Goal: Book appointment/travel/reservation

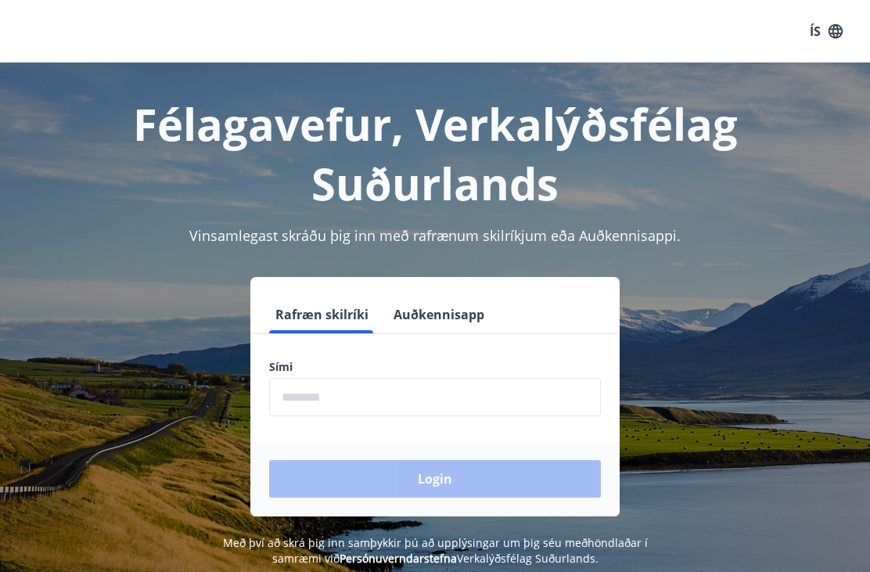
click at [841, 32] on icon "button" at bounding box center [835, 31] width 17 height 17
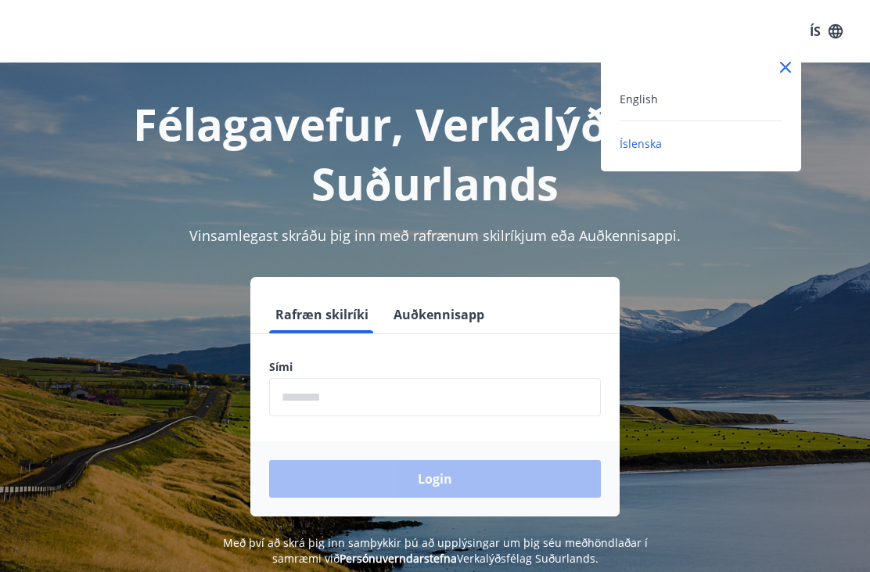
click at [751, 95] on div "English" at bounding box center [701, 98] width 163 height 19
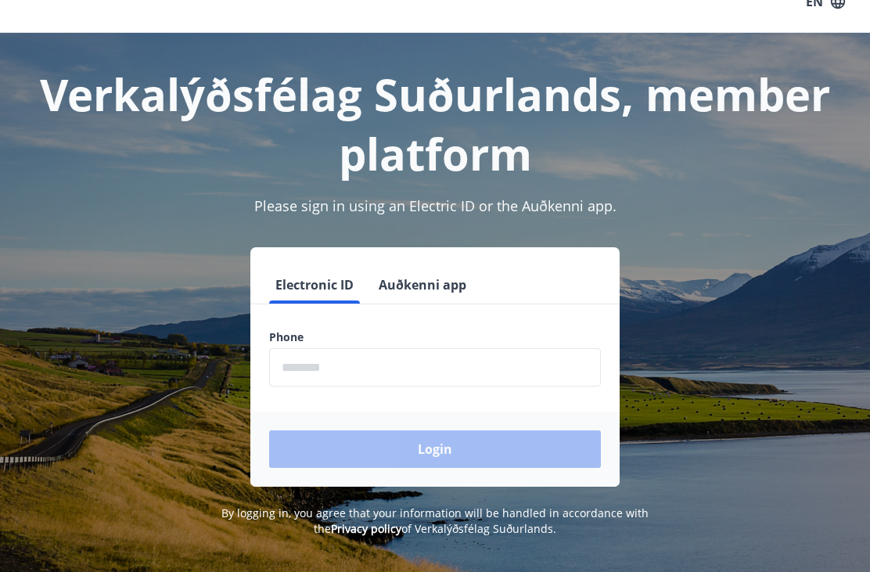
scroll to position [42, 0]
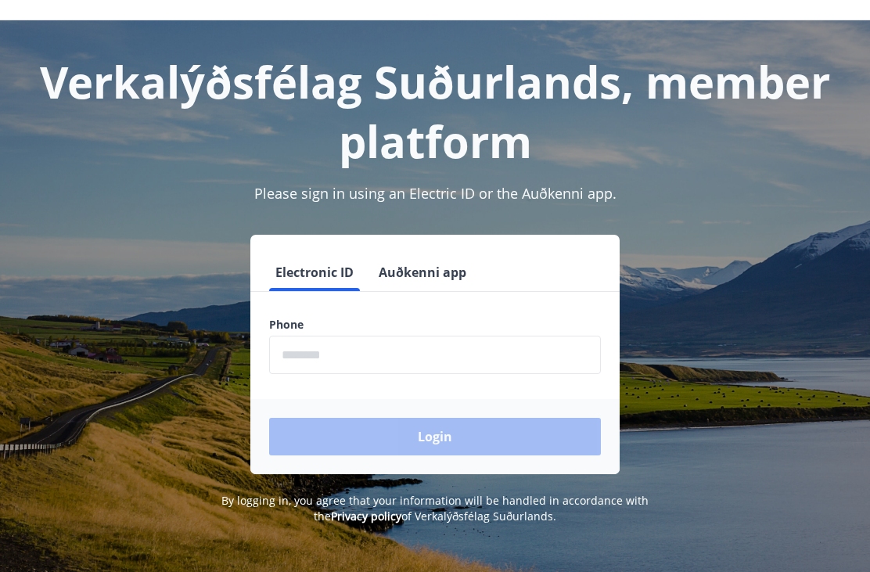
click at [478, 360] on input "phone" at bounding box center [435, 355] width 332 height 38
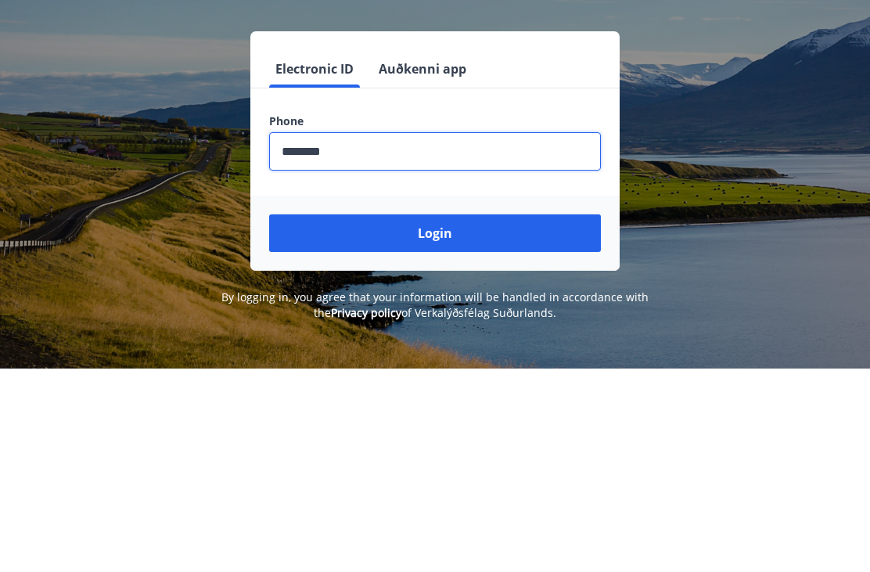
type input "********"
click at [455, 418] on button "Login" at bounding box center [435, 437] width 332 height 38
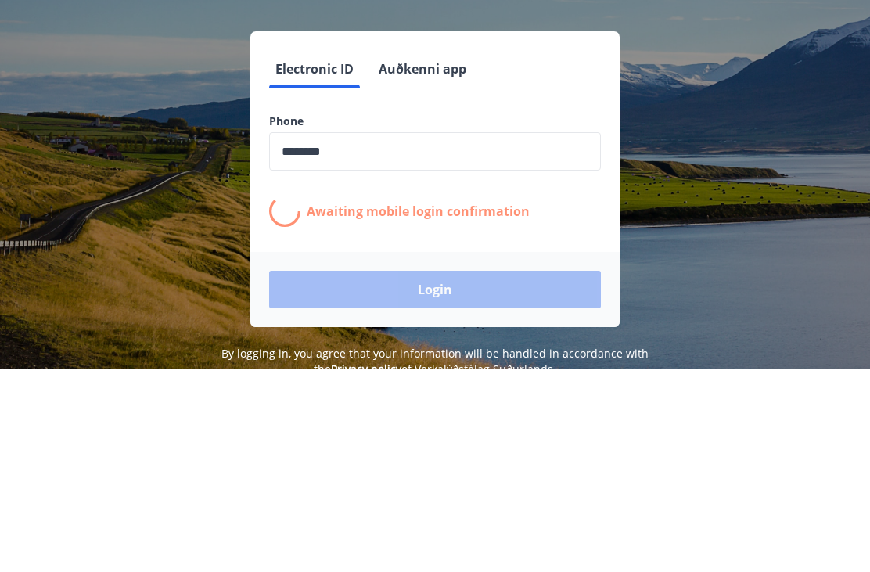
scroll to position [192, 0]
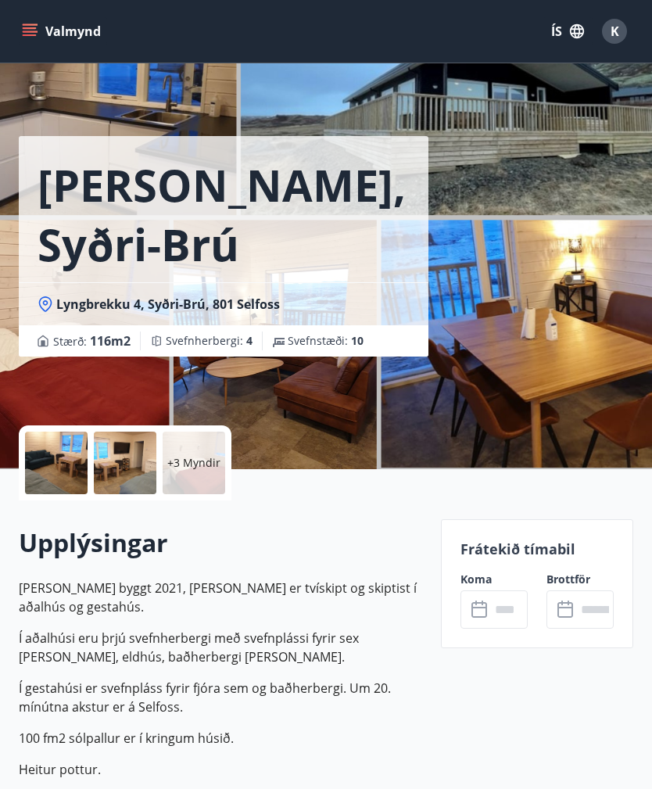
click at [503, 612] on input "text" at bounding box center [510, 610] width 38 height 38
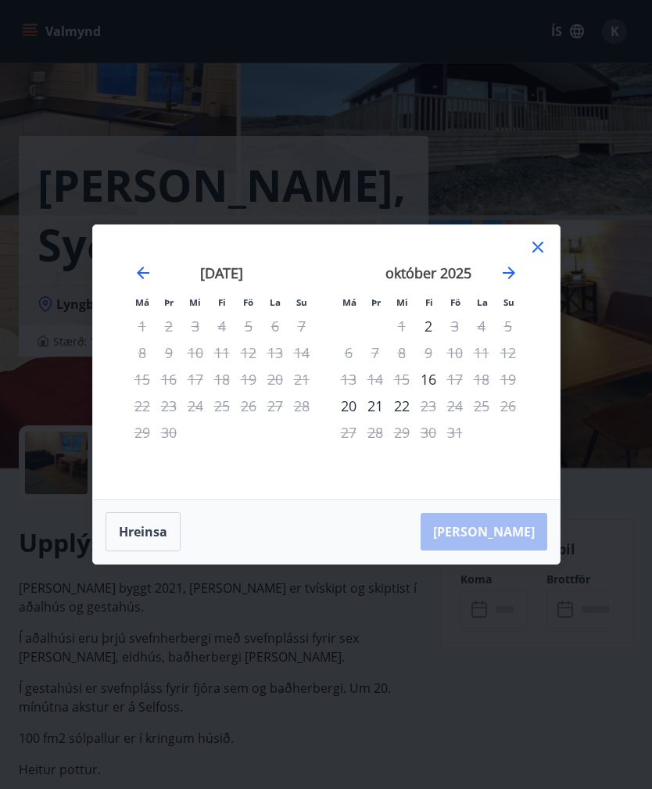
click at [516, 273] on icon "Move forward to switch to the next month." at bounding box center [509, 273] width 19 height 19
click at [516, 275] on icon "Move forward to switch to the next month." at bounding box center [509, 273] width 19 height 19
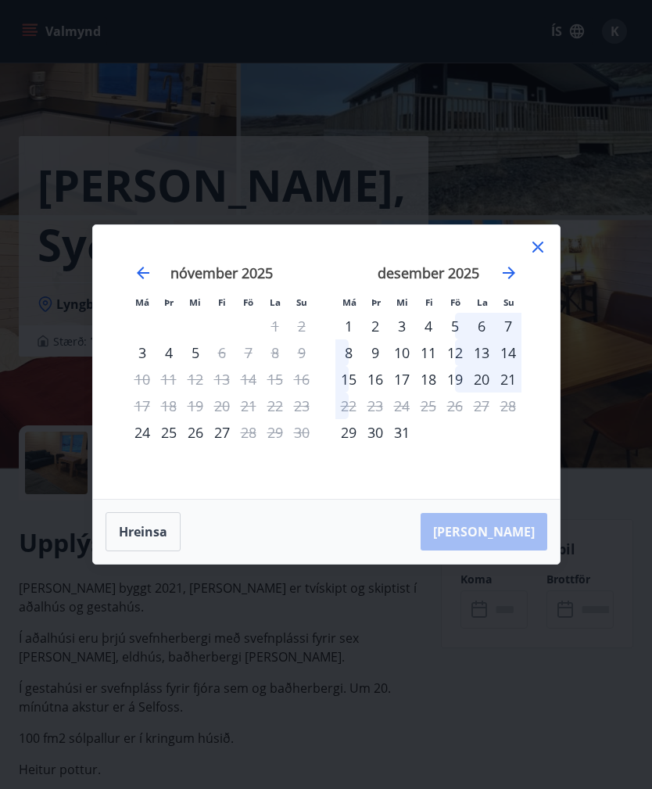
click at [350, 424] on div "29" at bounding box center [349, 432] width 27 height 27
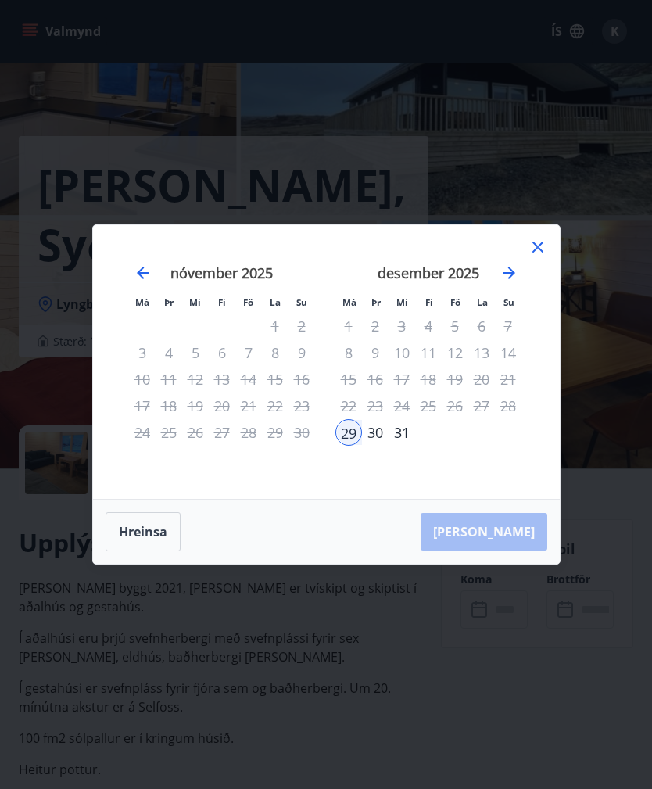
click at [517, 264] on icon "Move forward to switch to the next month." at bounding box center [509, 273] width 19 height 19
click at [440, 322] on div "1" at bounding box center [428, 326] width 27 height 27
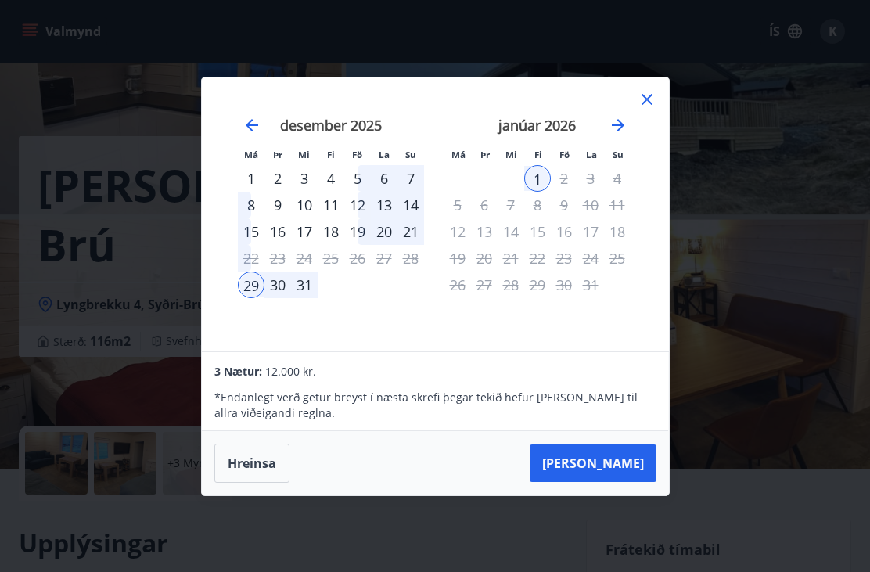
click at [633, 455] on button "Taka Frá" at bounding box center [593, 463] width 127 height 38
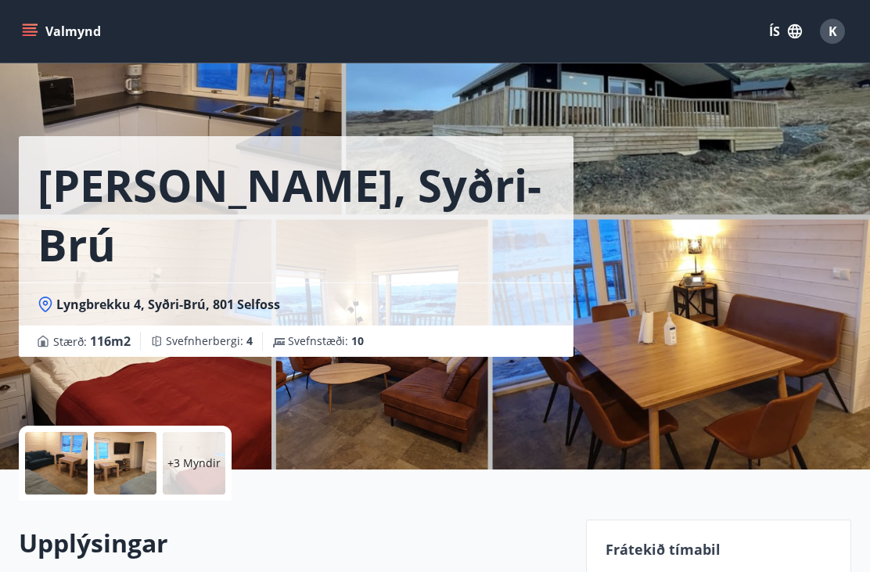
type input "******"
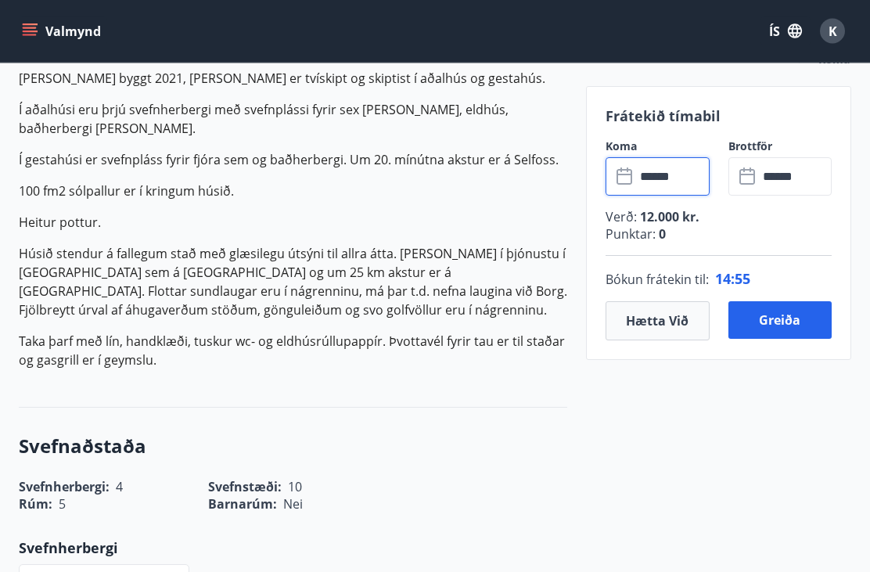
scroll to position [510, 0]
click at [652, 318] on button "Greiða" at bounding box center [779, 320] width 103 height 38
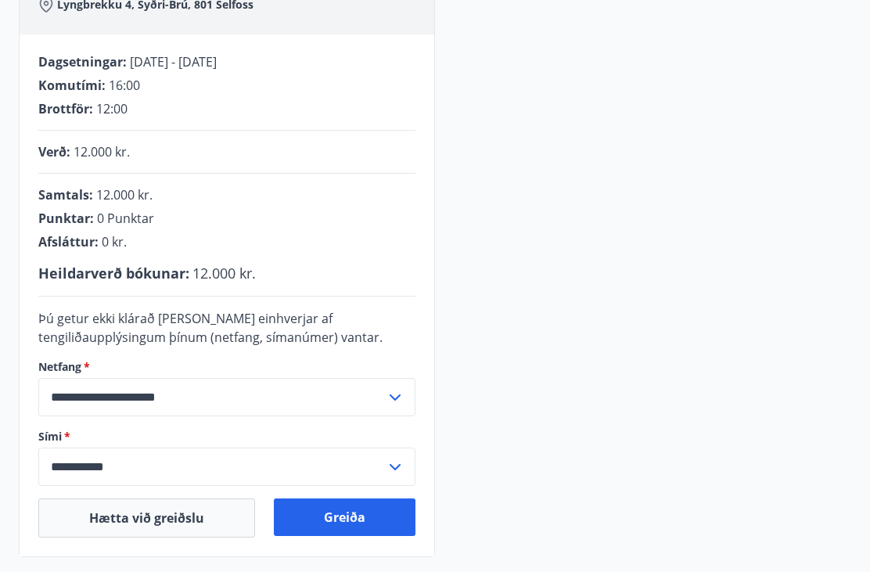
scroll to position [264, 0]
click at [364, 518] on button "Greiða" at bounding box center [345, 517] width 142 height 38
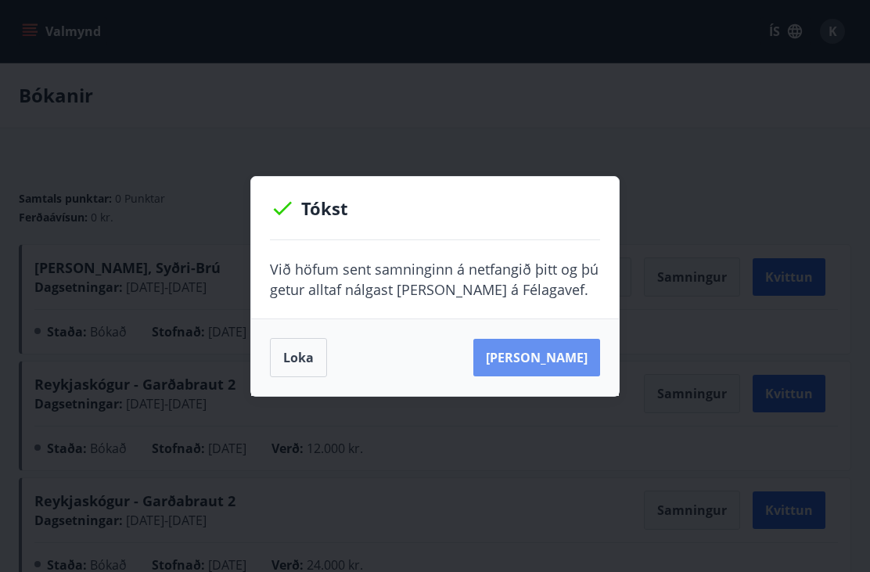
click at [582, 358] on button "[PERSON_NAME]" at bounding box center [536, 358] width 127 height 38
click at [561, 355] on button "[PERSON_NAME]" at bounding box center [536, 358] width 127 height 38
click at [300, 354] on button "Loka" at bounding box center [298, 357] width 57 height 39
click at [318, 353] on button "Loka" at bounding box center [298, 357] width 57 height 39
